Goal: Use online tool/utility: Utilize a website feature to perform a specific function

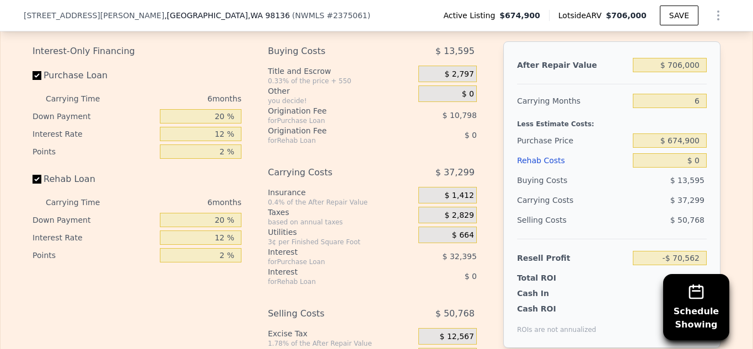
scroll to position [1683, 0]
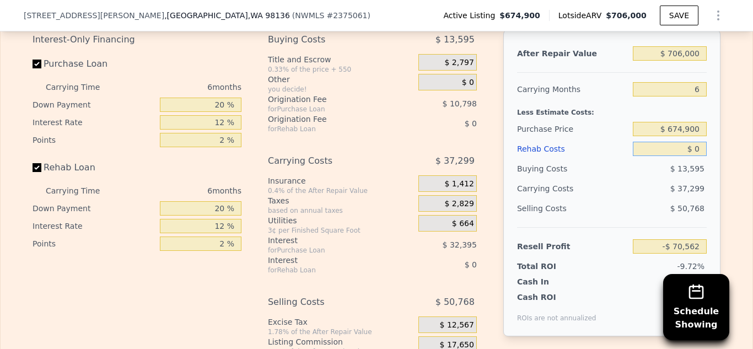
click at [702, 149] on input "$ 0" at bounding box center [670, 149] width 74 height 14
type input "$ 10,000"
type input "-$ 81,202"
type input "$ 10,000"
click at [698, 130] on input "$ 674,900" at bounding box center [670, 129] width 74 height 14
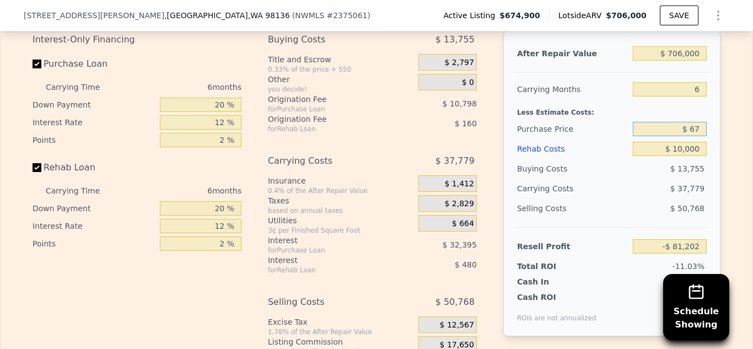
type input "$ 6"
type input "$ 494,500"
type input "$ 111,342"
click at [745, 174] on div "Edit the assumptions in yellow boxes. Input profit to calculate an offer price.…" at bounding box center [377, 191] width 752 height 410
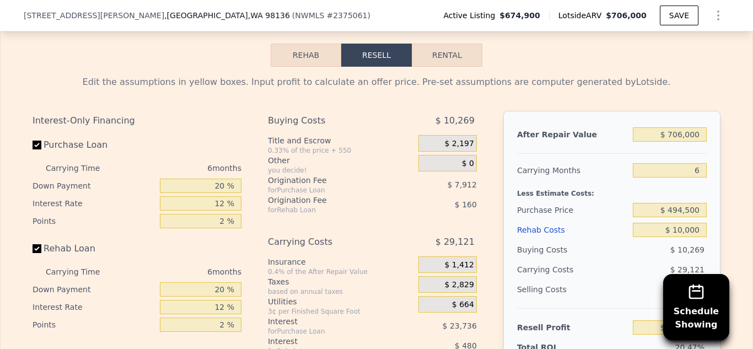
scroll to position [1620, 0]
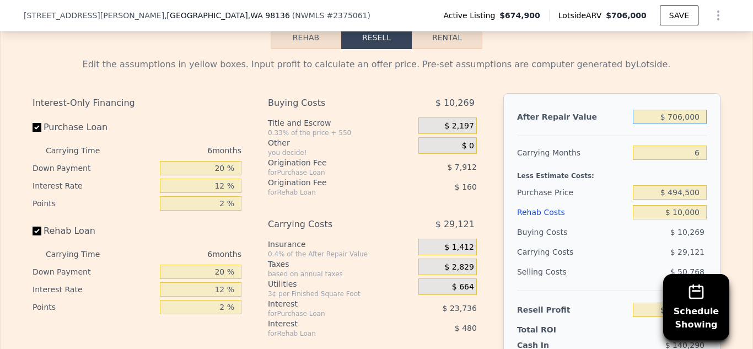
click at [703, 121] on input "$ 706,000" at bounding box center [670, 117] width 74 height 14
type input "$ 70"
type input "-$ 542,963"
type input "$ 7"
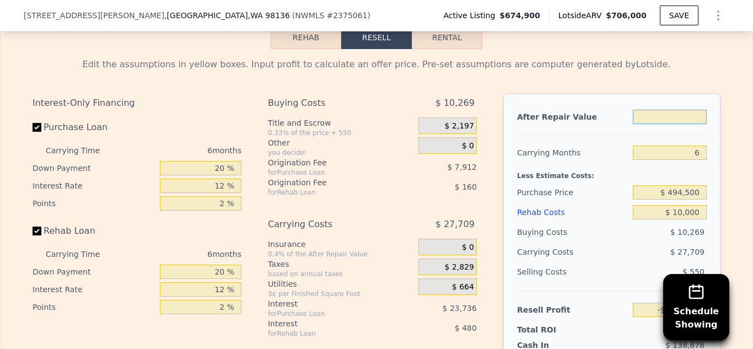
type input "-$ 543,021"
type input "$ 65,000"
type input "-$ 482,781"
type input "$ 650,000"
type input "$ 59,437"
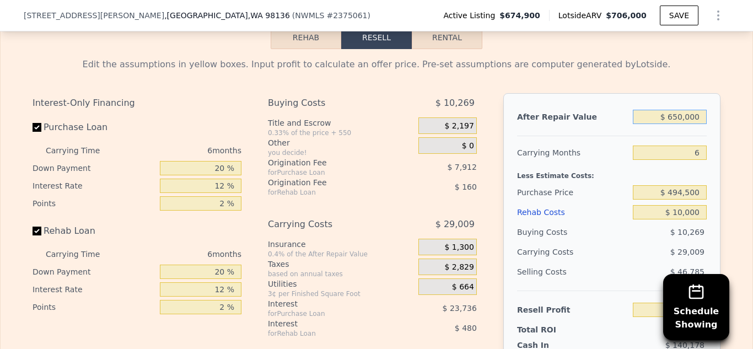
type input "$ 650,000"
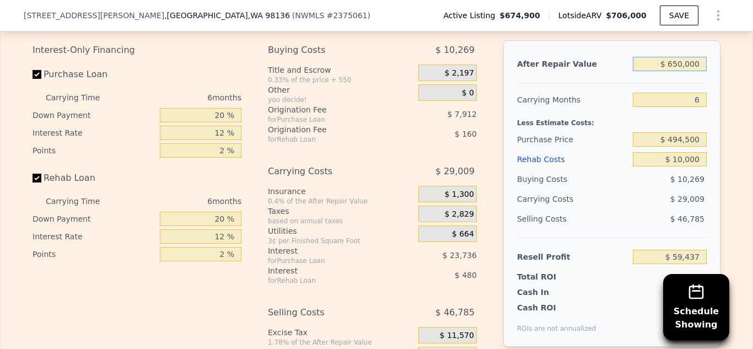
scroll to position [1667, 0]
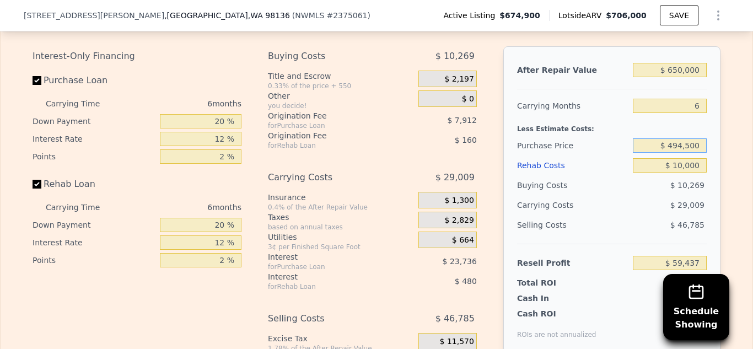
click at [682, 146] on input "$ 494,500" at bounding box center [670, 145] width 74 height 14
click at [678, 147] on input "$ 494,500" at bounding box center [670, 145] width 74 height 14
type input "$ 484,500"
type input "$ 70,111"
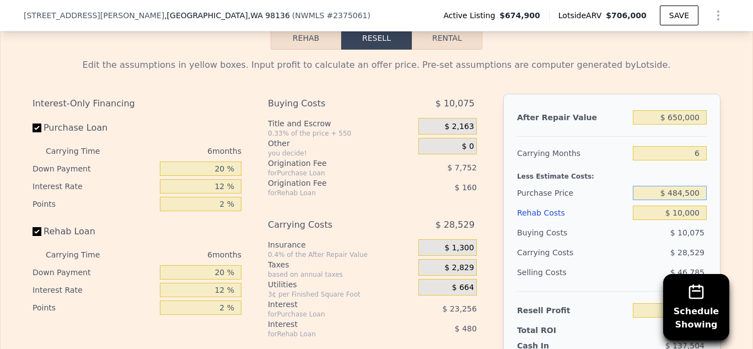
scroll to position [1637, 0]
